Goal: Navigation & Orientation: Go to known website

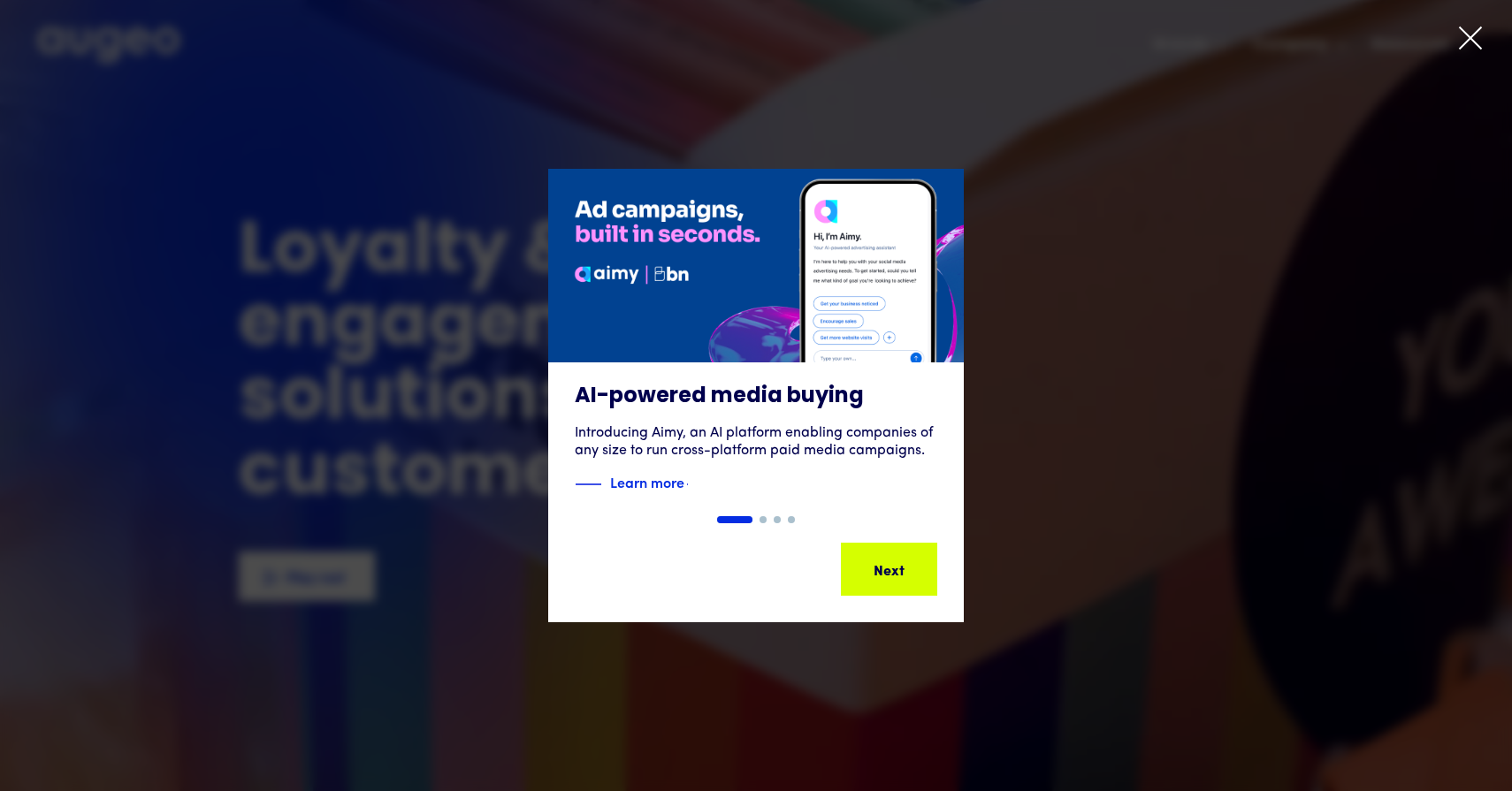
click at [1474, 51] on div at bounding box center [1470, 42] width 27 height 33
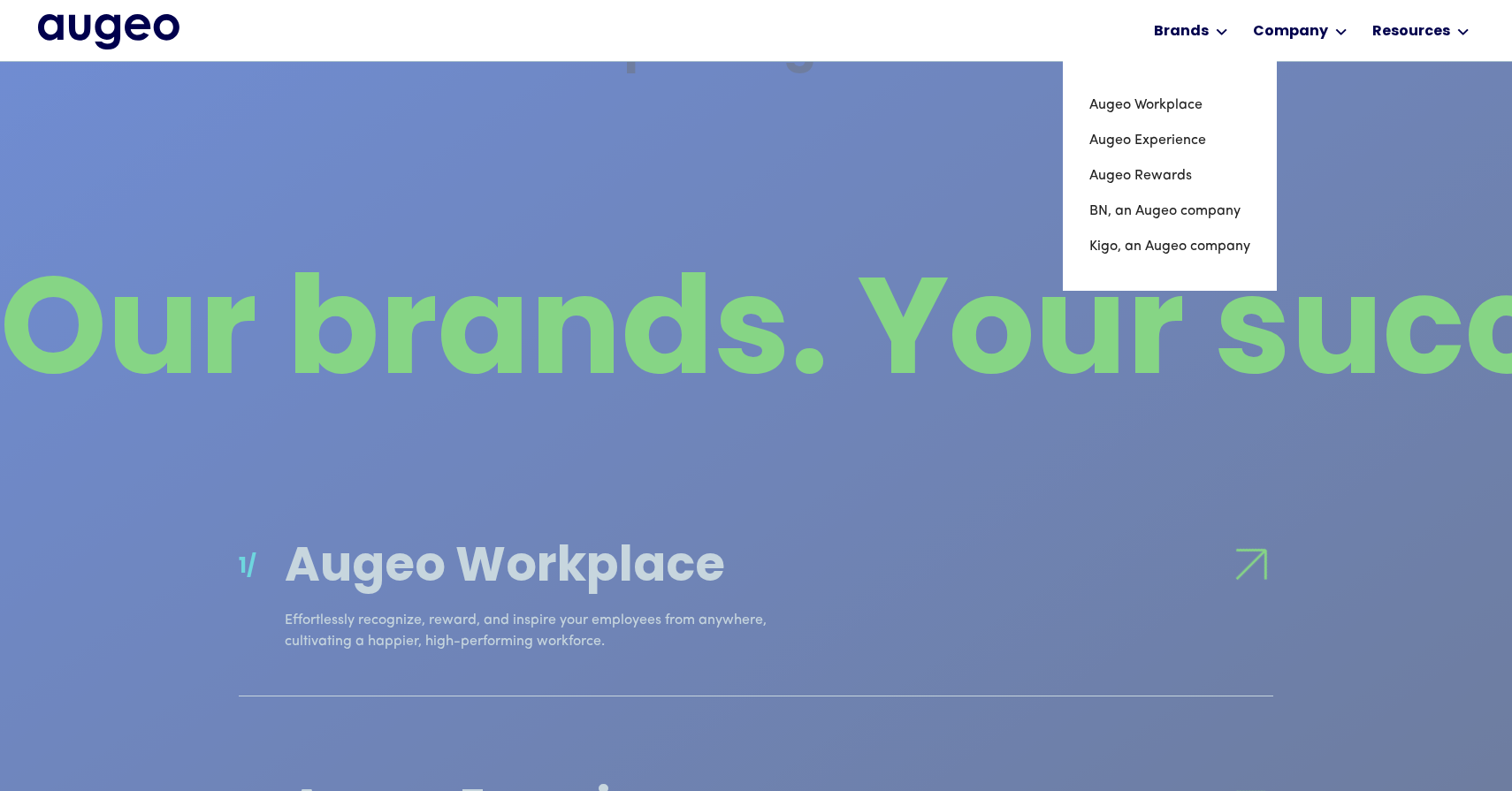
scroll to position [1364, 0]
